Goal: Task Accomplishment & Management: Use online tool/utility

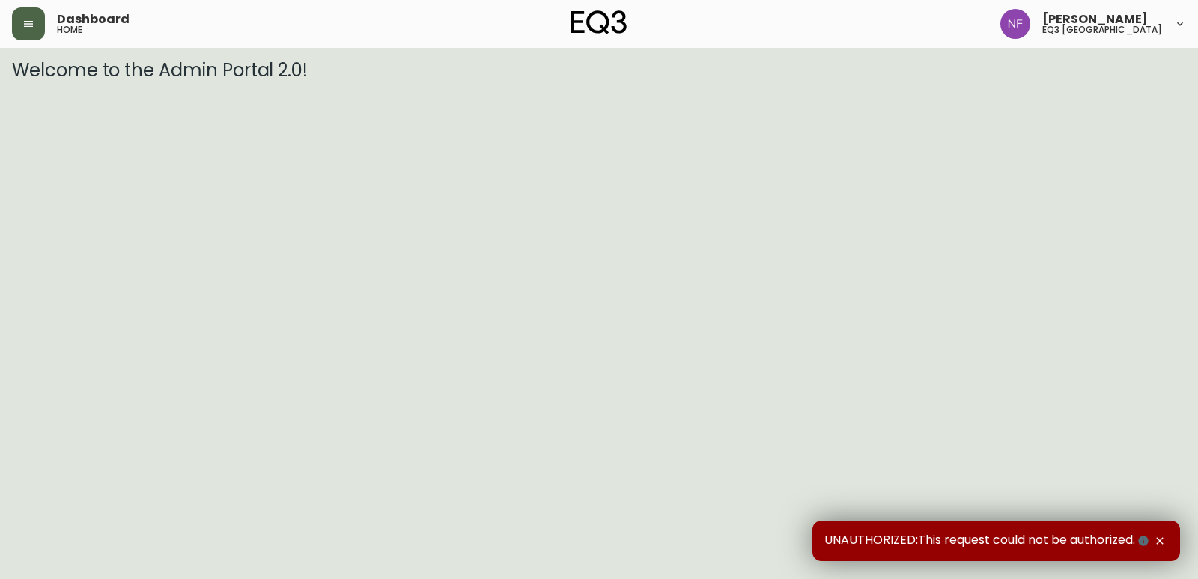
click at [30, 28] on icon "button" at bounding box center [28, 24] width 12 height 12
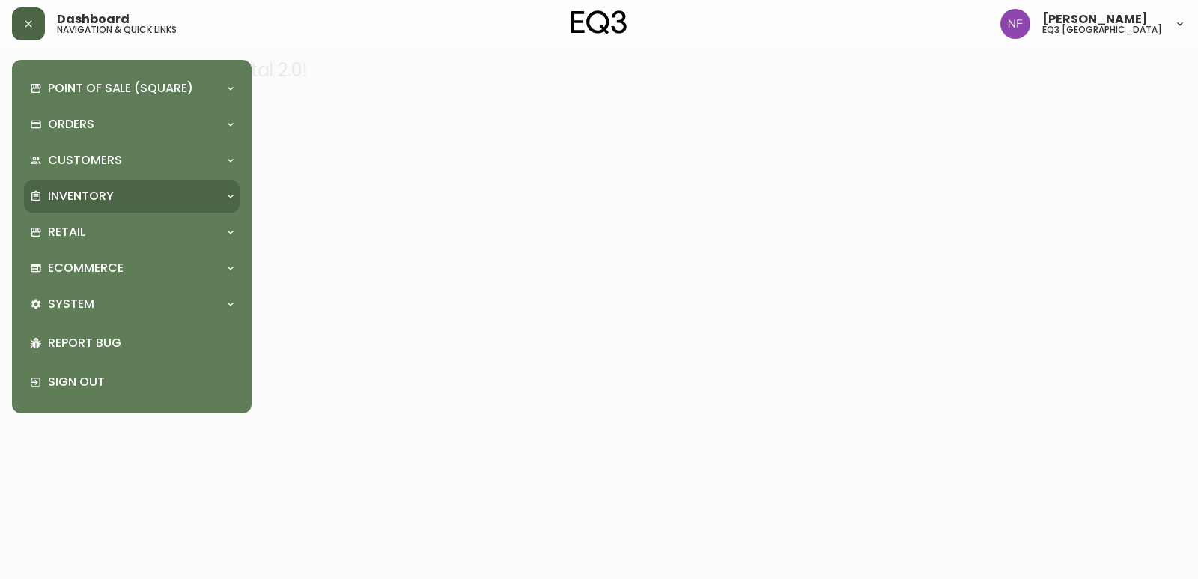
click at [130, 202] on div "Inventory" at bounding box center [124, 196] width 189 height 16
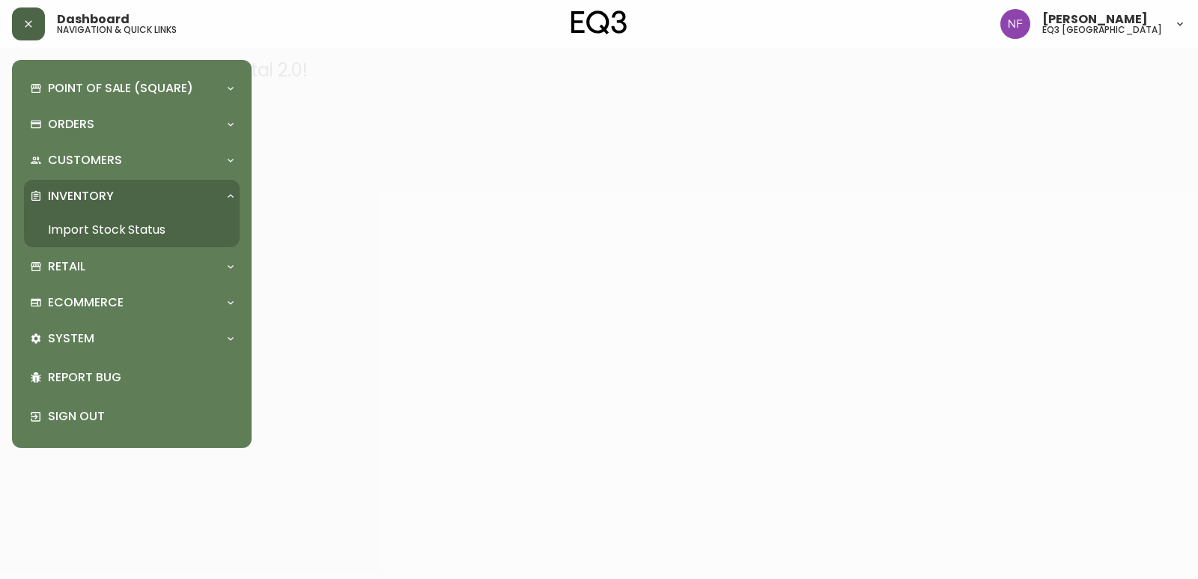
click at [130, 229] on link "Import Stock Status" at bounding box center [132, 230] width 216 height 34
